Goal: Information Seeking & Learning: Learn about a topic

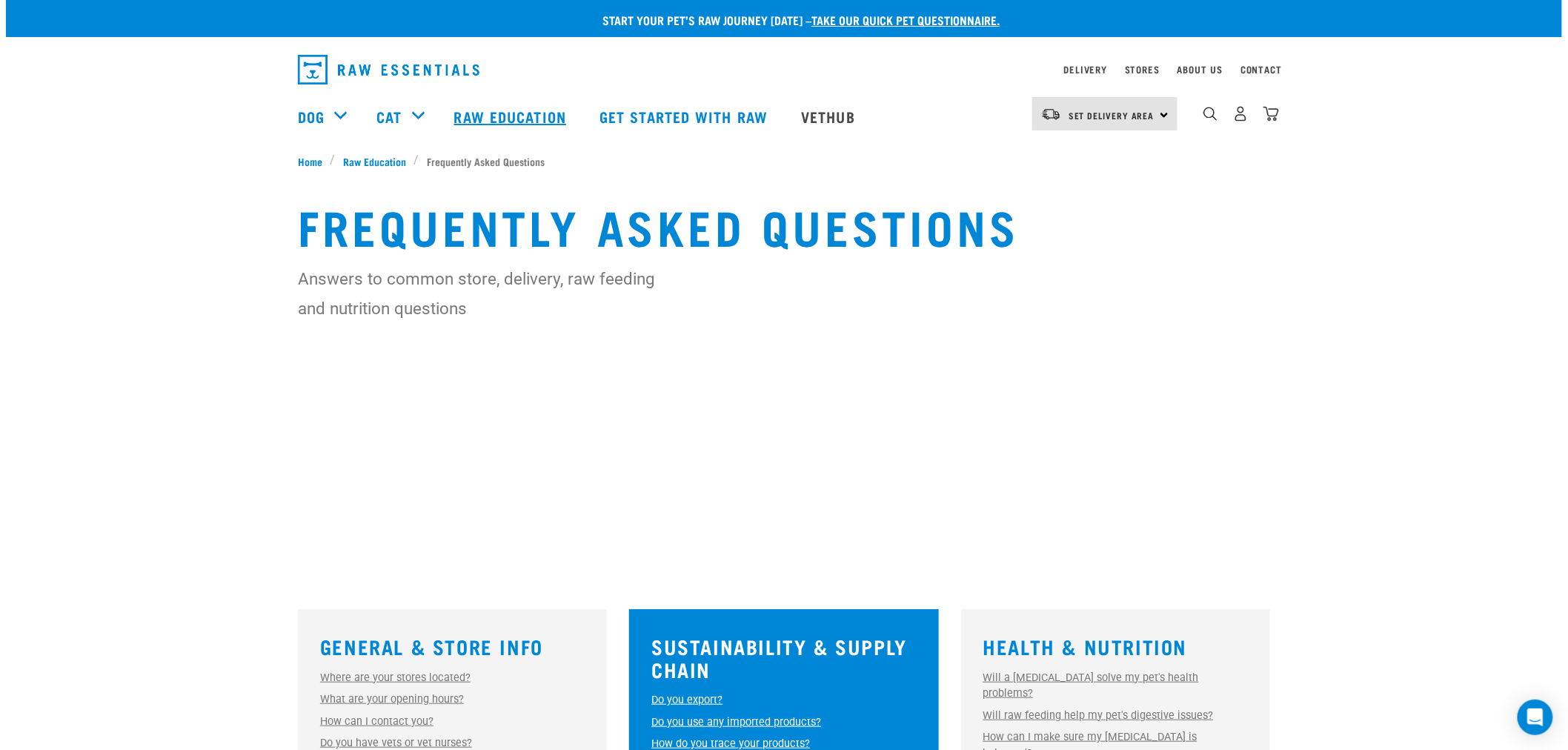
click at [497, 109] on link "Raw Education" at bounding box center [512, 116] width 145 height 59
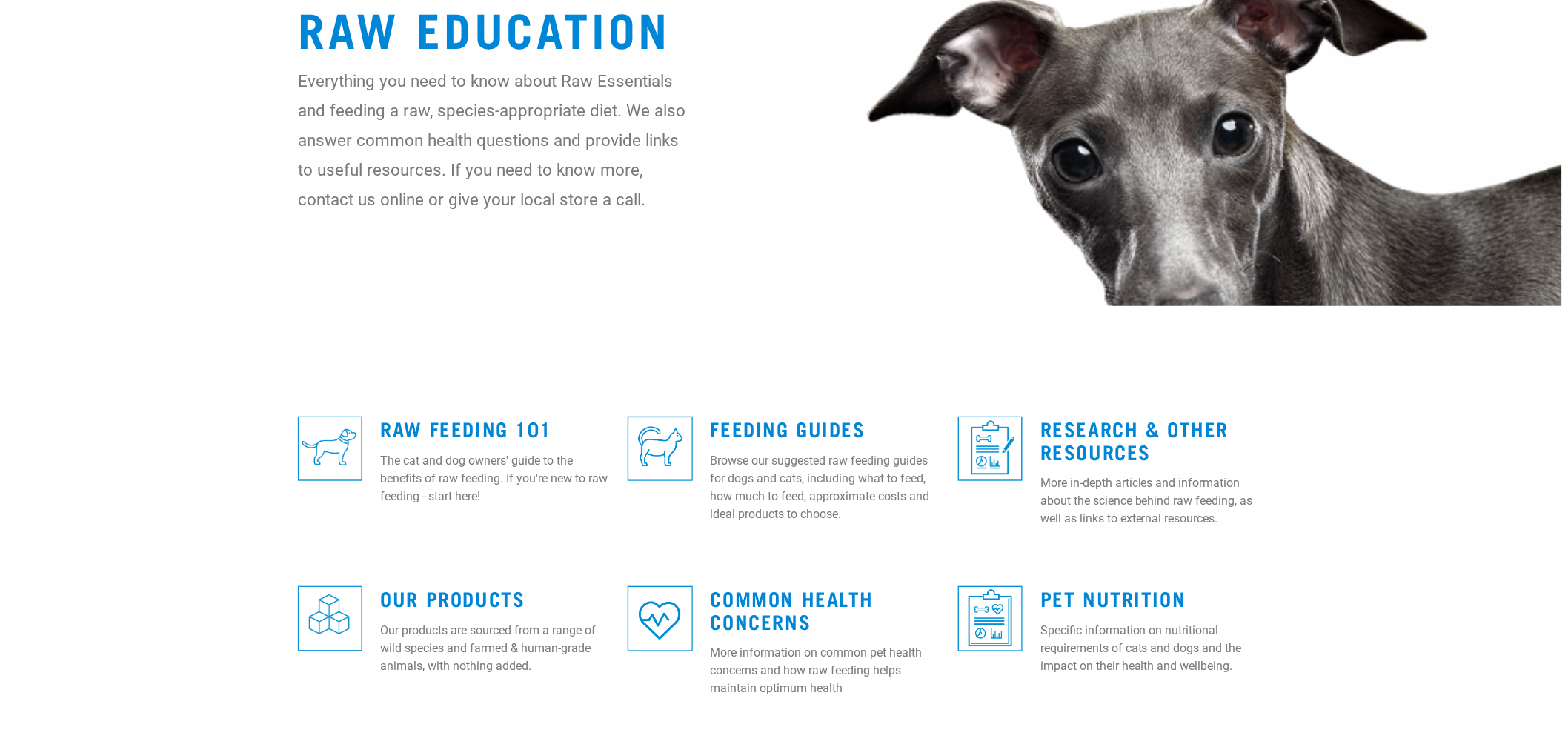
scroll to position [247, 0]
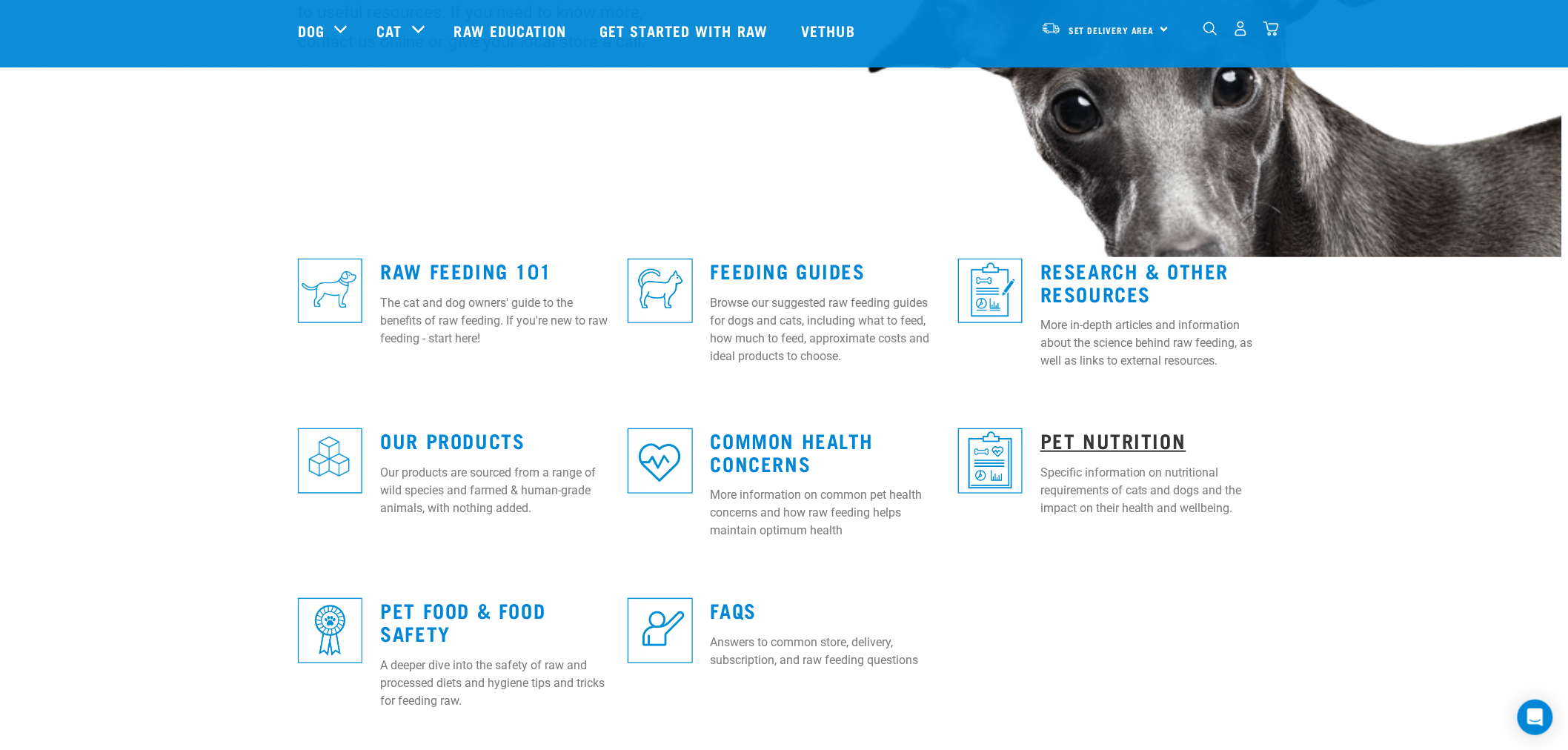
click at [1114, 445] on link "Pet Nutrition" at bounding box center [1113, 439] width 146 height 11
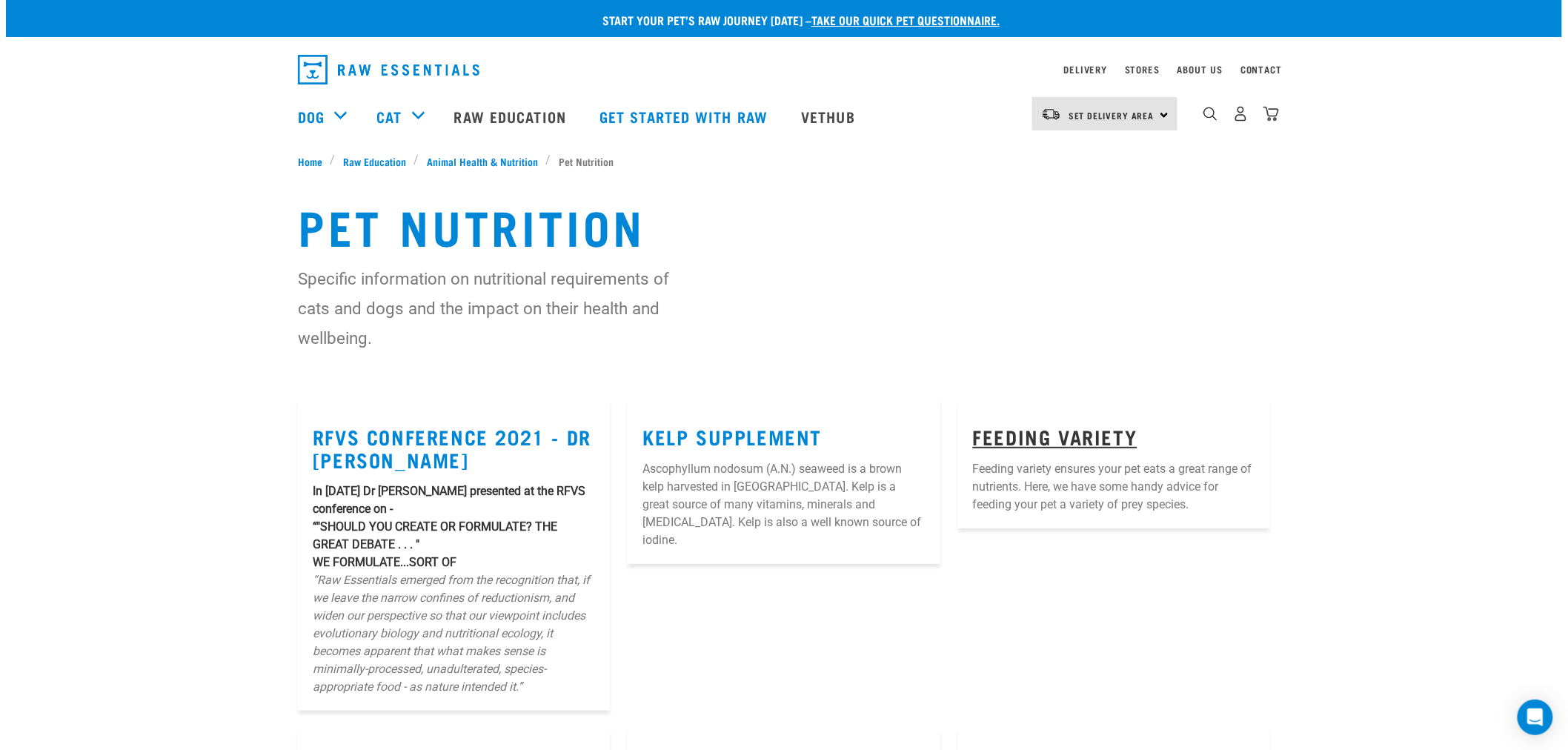
click at [1051, 430] on link "Feeding Variety" at bounding box center [1055, 435] width 165 height 11
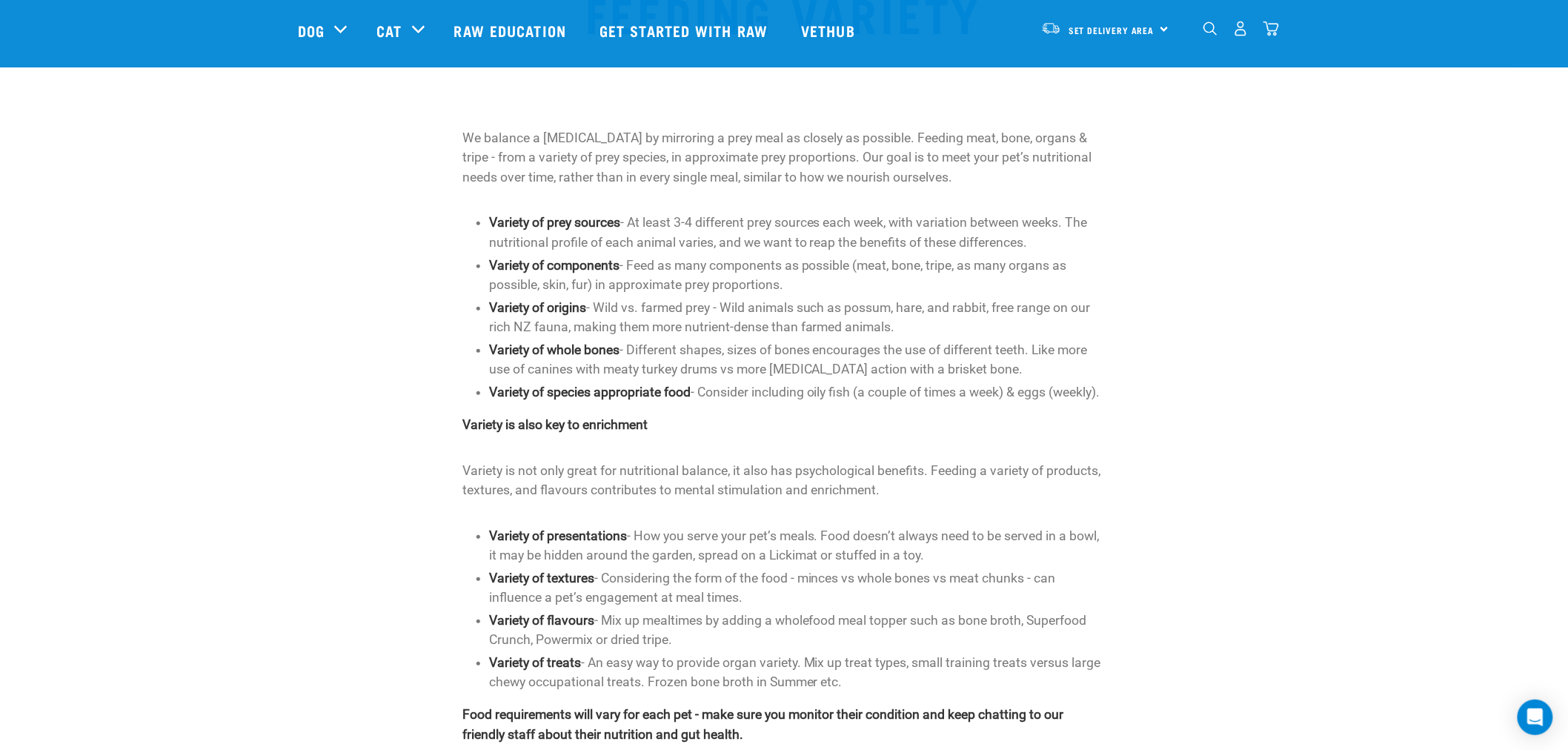
scroll to position [82, 0]
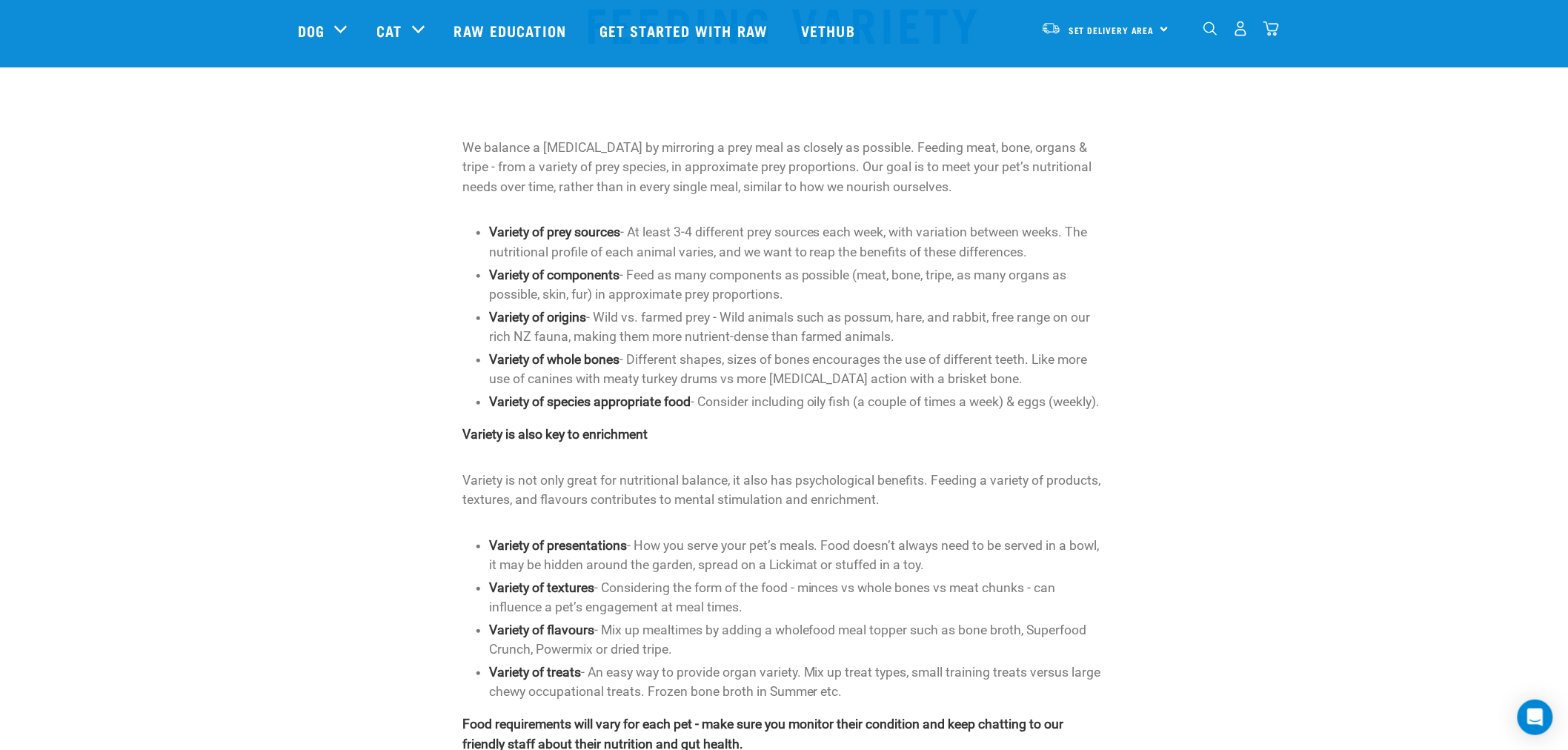
click at [445, 157] on div "We balance a raw diet by mirroring a prey meal as closely as possible. Feeding …" at bounding box center [784, 447] width 990 height 636
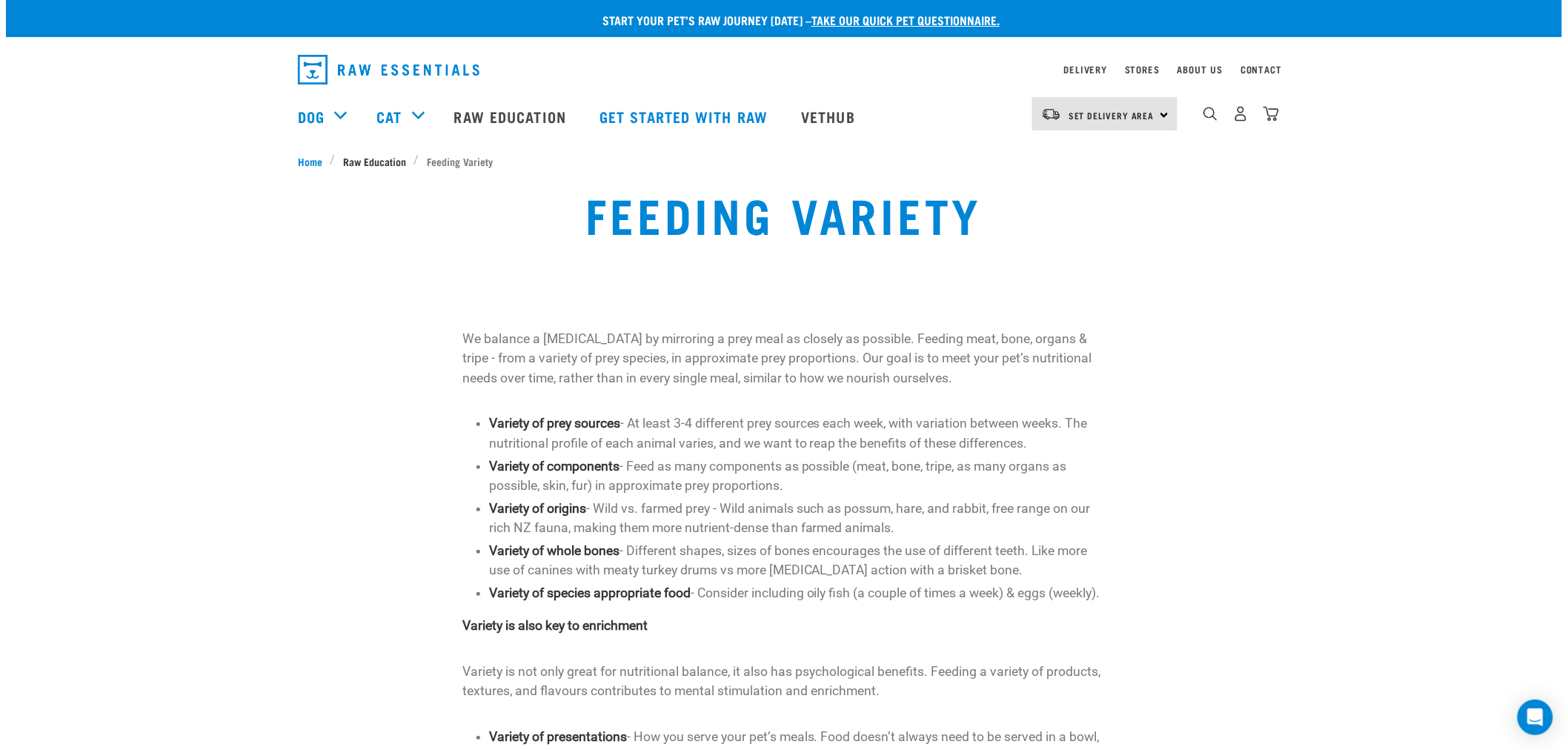
click at [393, 159] on span "Raw Education" at bounding box center [374, 161] width 63 height 16
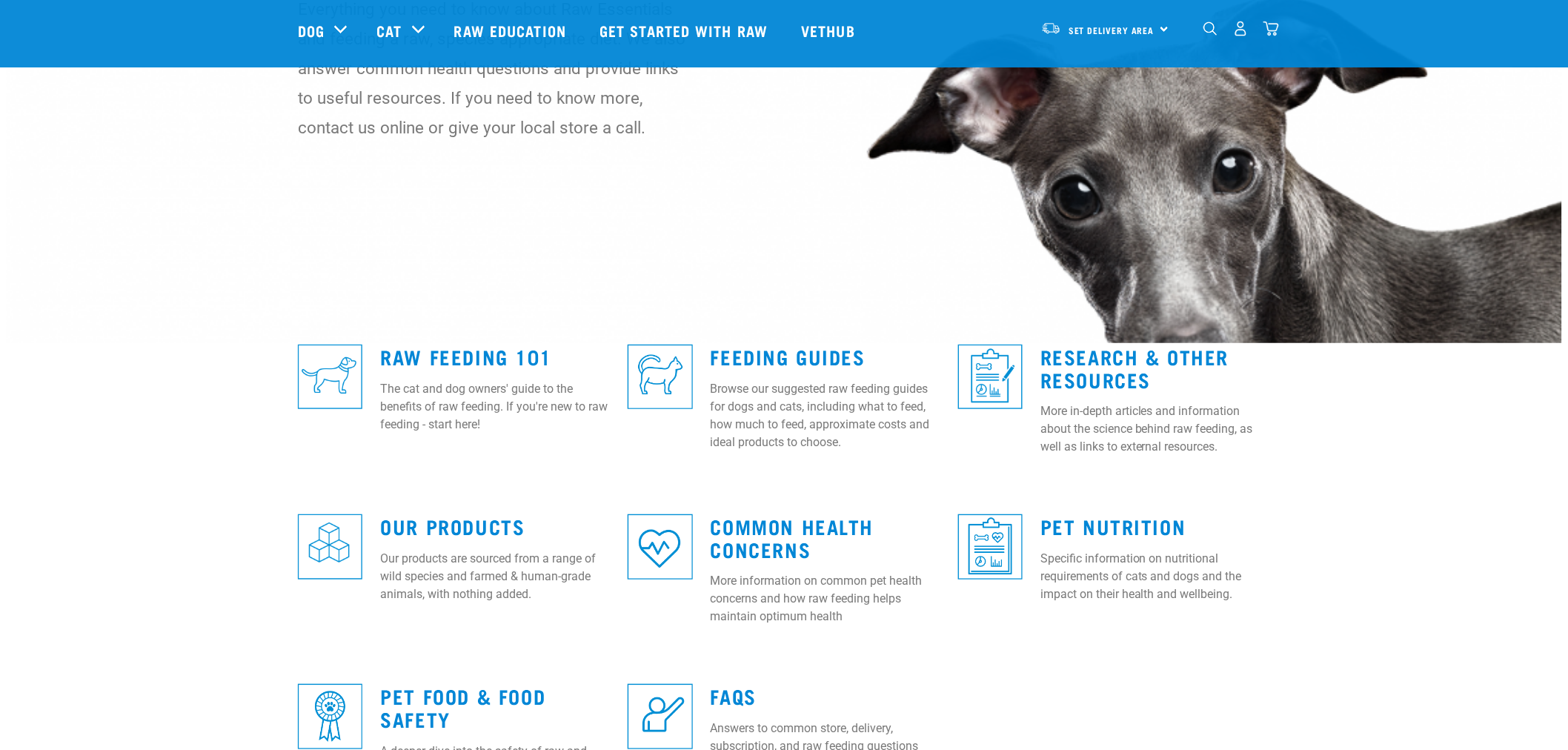
scroll to position [165, 0]
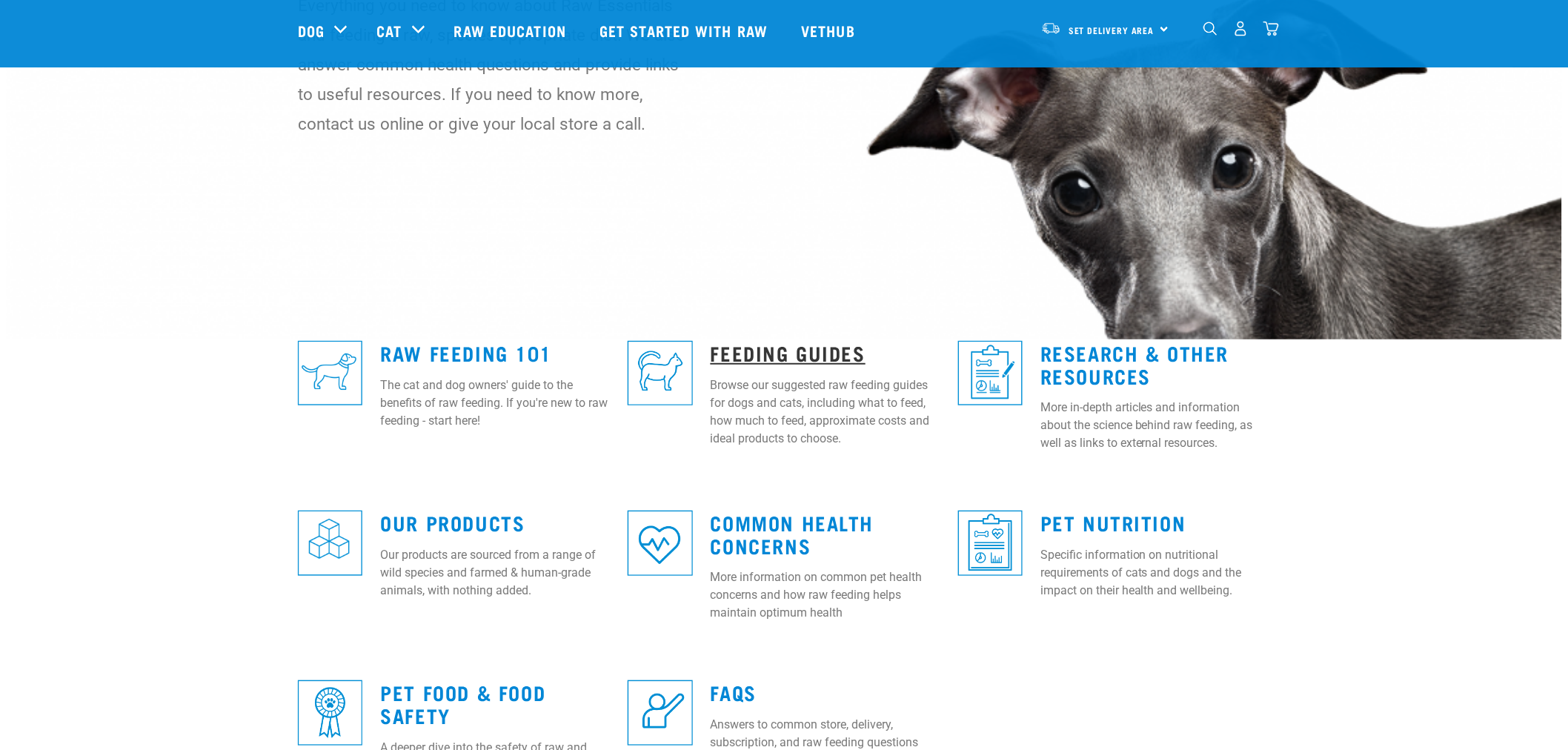
click at [806, 358] on link "Feeding Guides" at bounding box center [788, 352] width 155 height 11
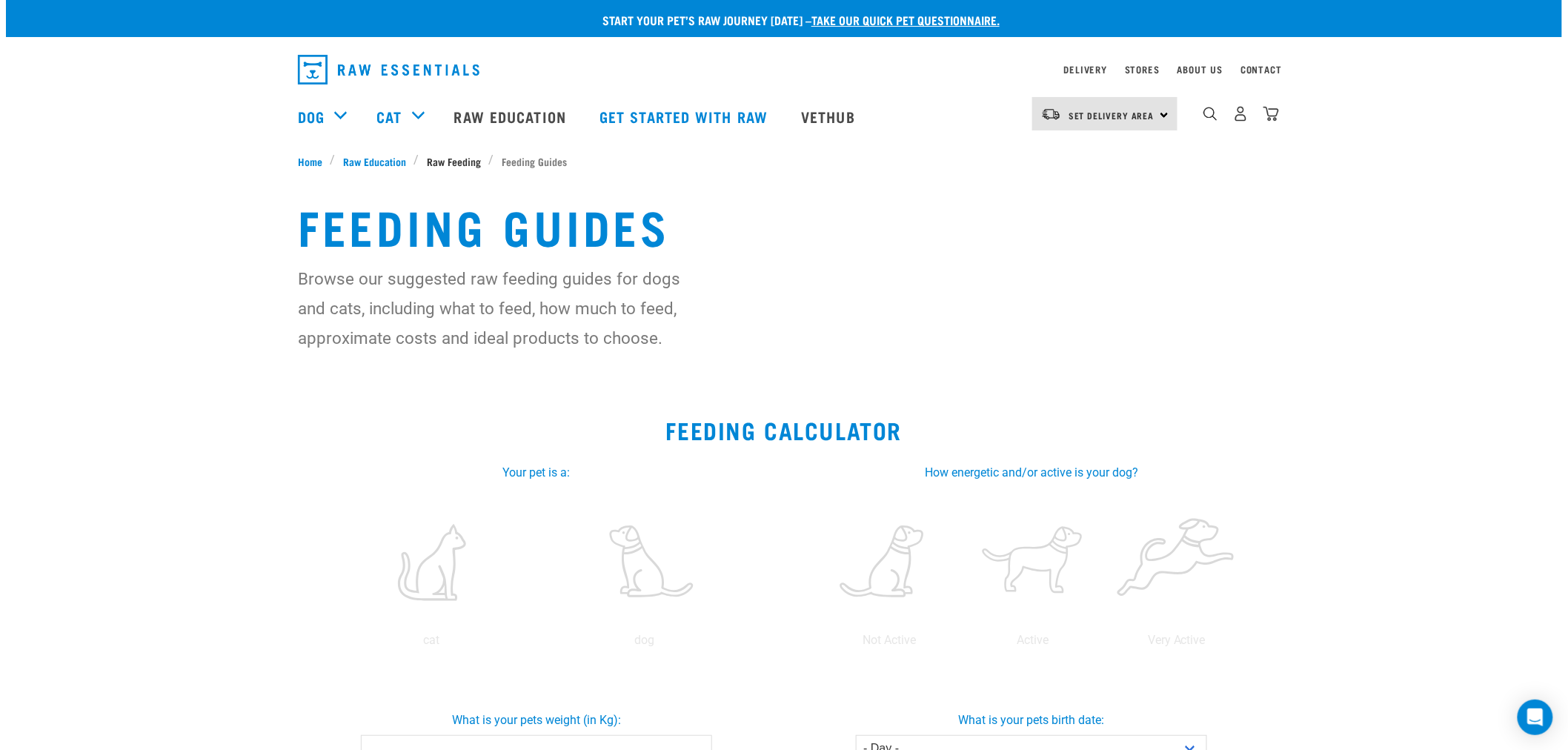
click at [461, 159] on span "Raw Feeding" at bounding box center [453, 161] width 54 height 16
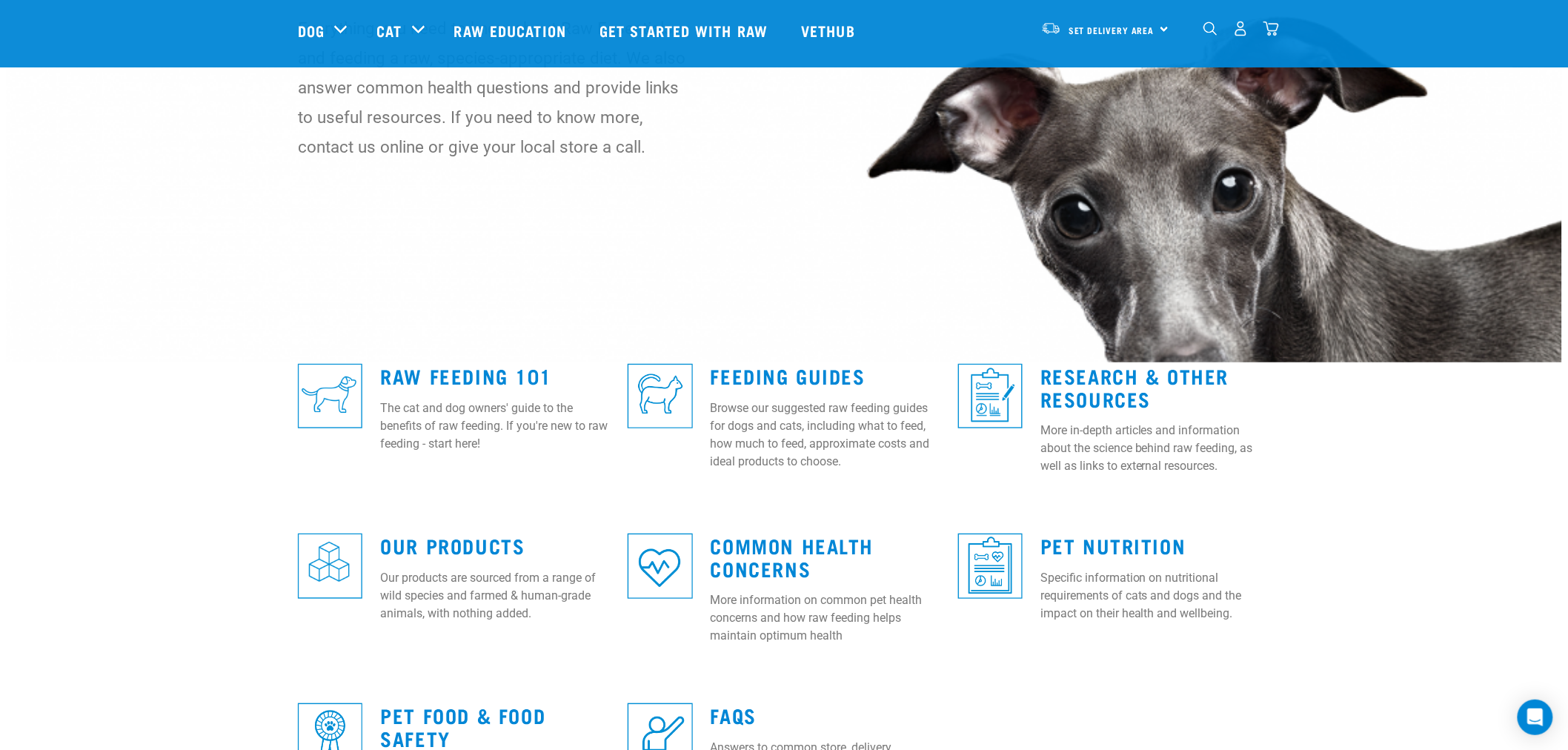
scroll to position [165, 0]
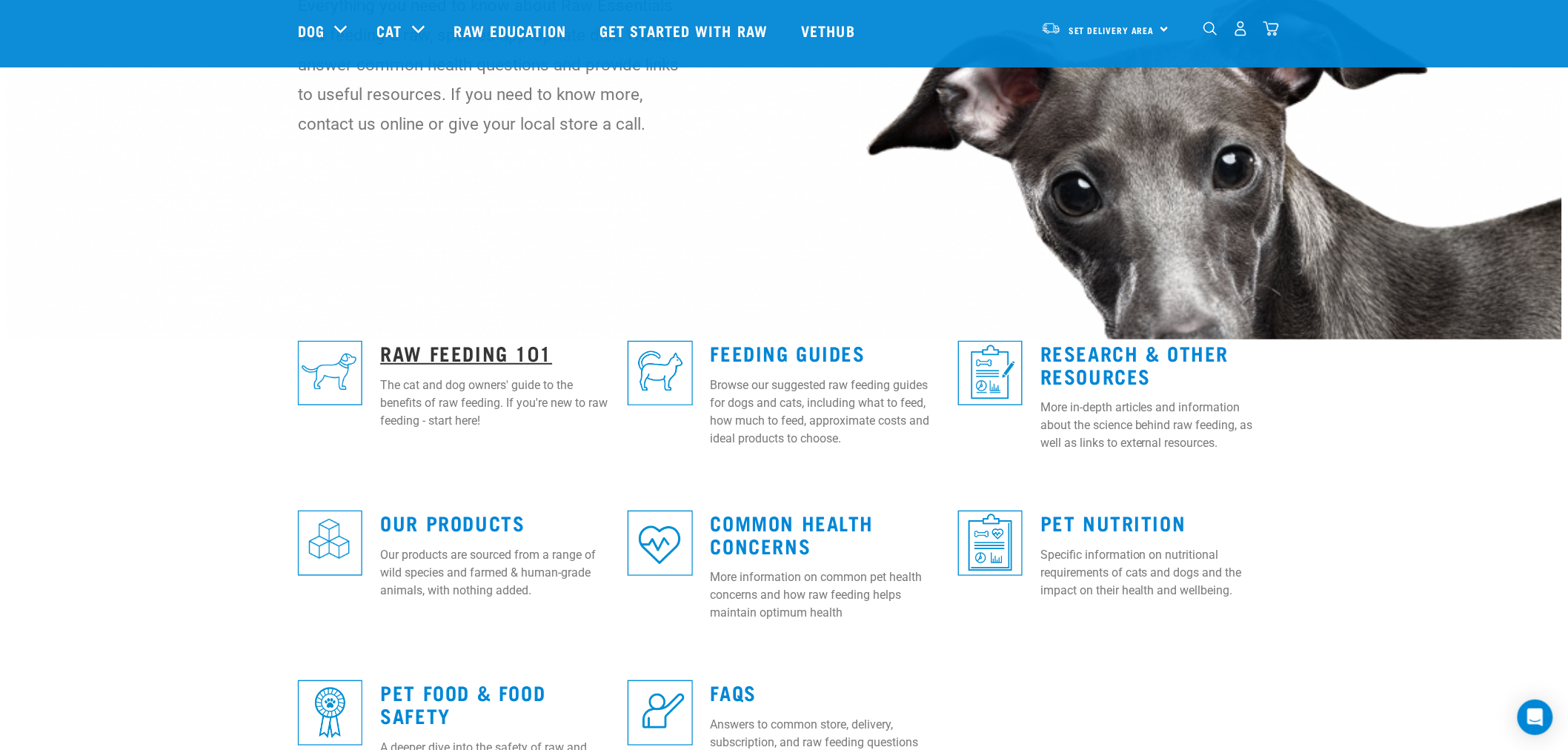
click at [469, 346] on link "Raw Feeding 101" at bounding box center [466, 352] width 172 height 11
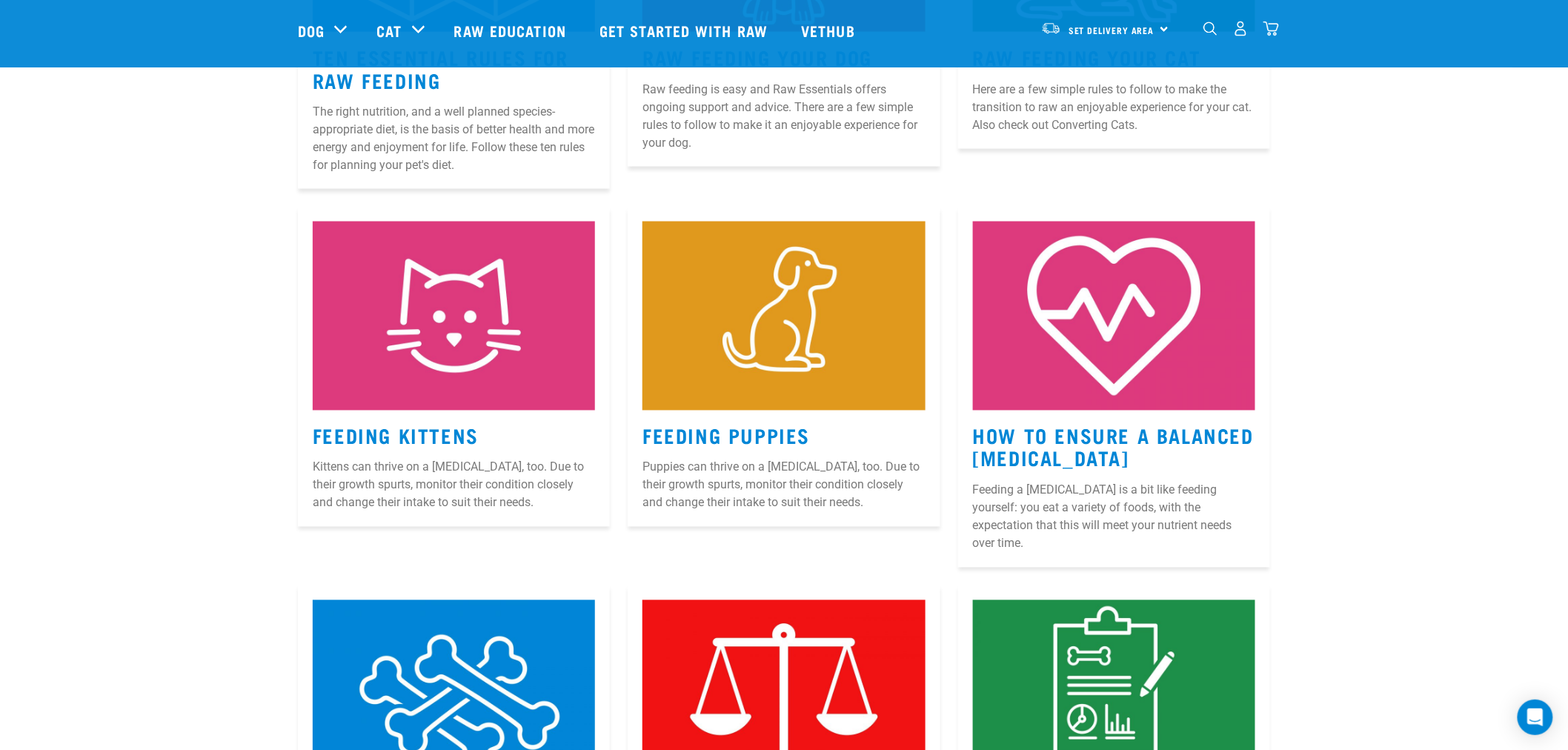
scroll to position [905, 0]
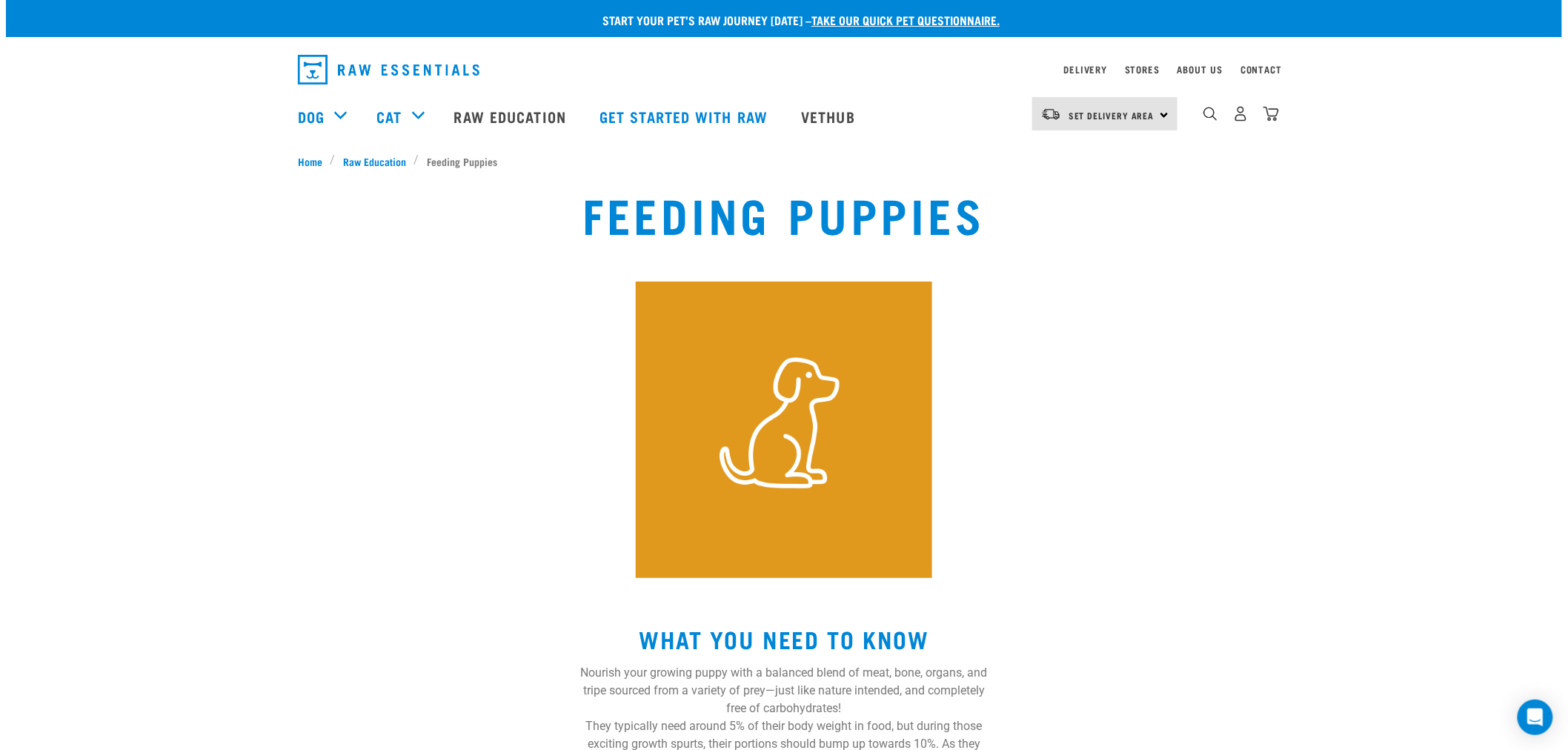
click at [385, 445] on div "Feeding Puppies" at bounding box center [784, 382] width 1026 height 409
